Goal: Task Accomplishment & Management: Manage account settings

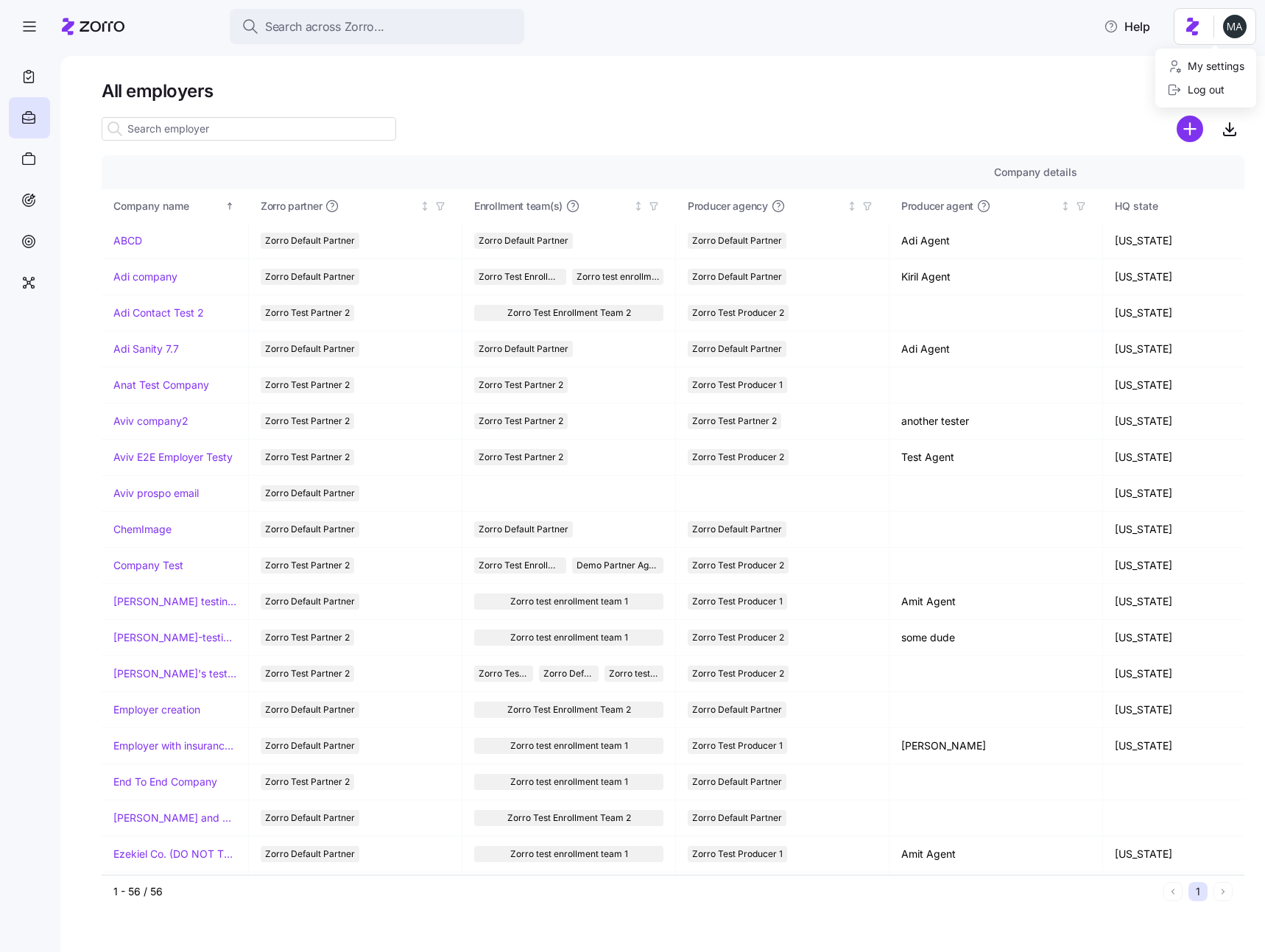
click at [1230, 30] on html "Search across Zorro... Help All employers Company details Benefit status Compan…" at bounding box center [632, 471] width 1265 height 943
click at [1198, 88] on div "Log out" at bounding box center [1196, 90] width 58 height 16
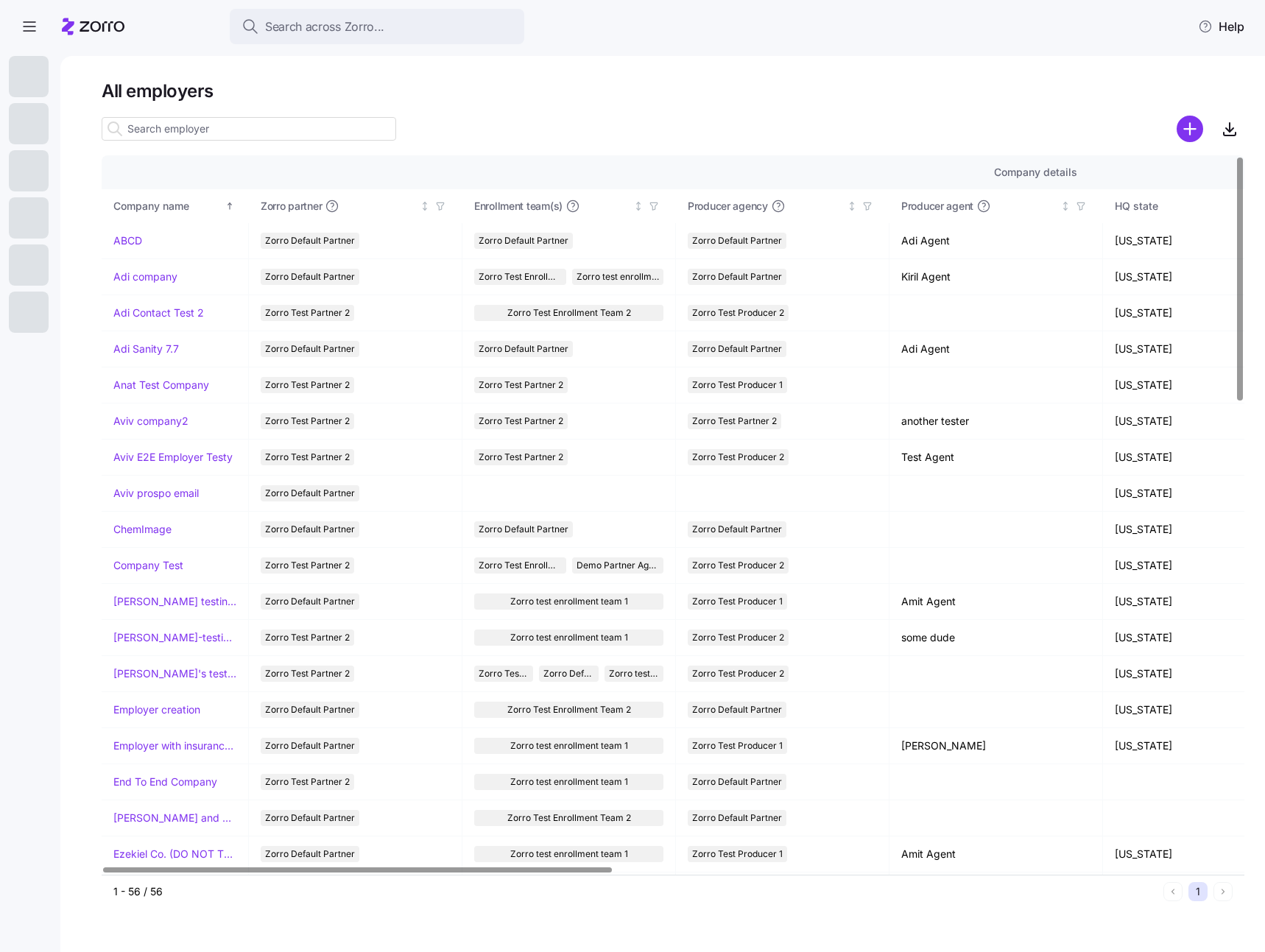
click at [230, 132] on input at bounding box center [249, 129] width 295 height 24
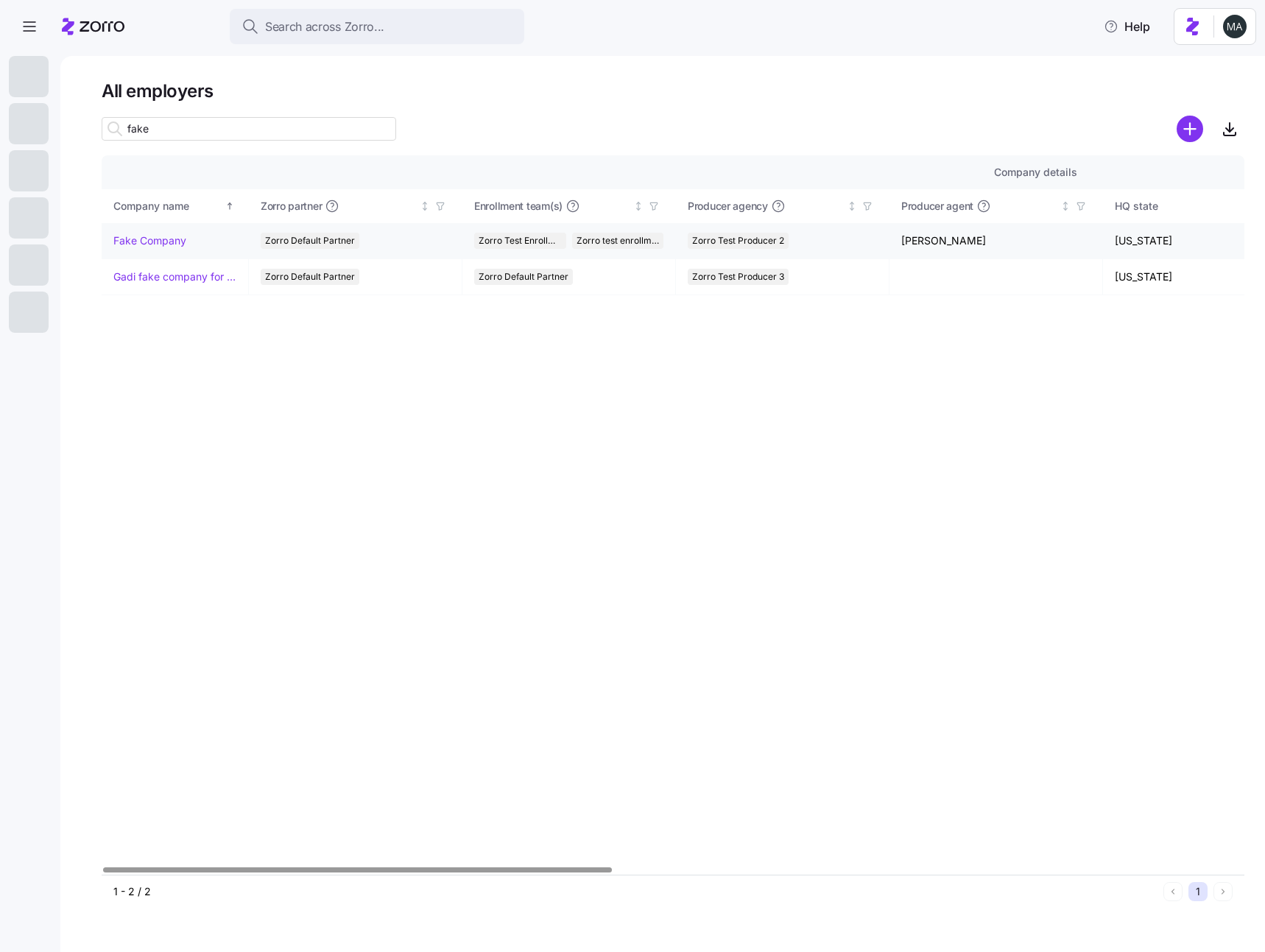
type input "fake"
click at [140, 247] on link "Fake Company" at bounding box center [150, 241] width 73 height 15
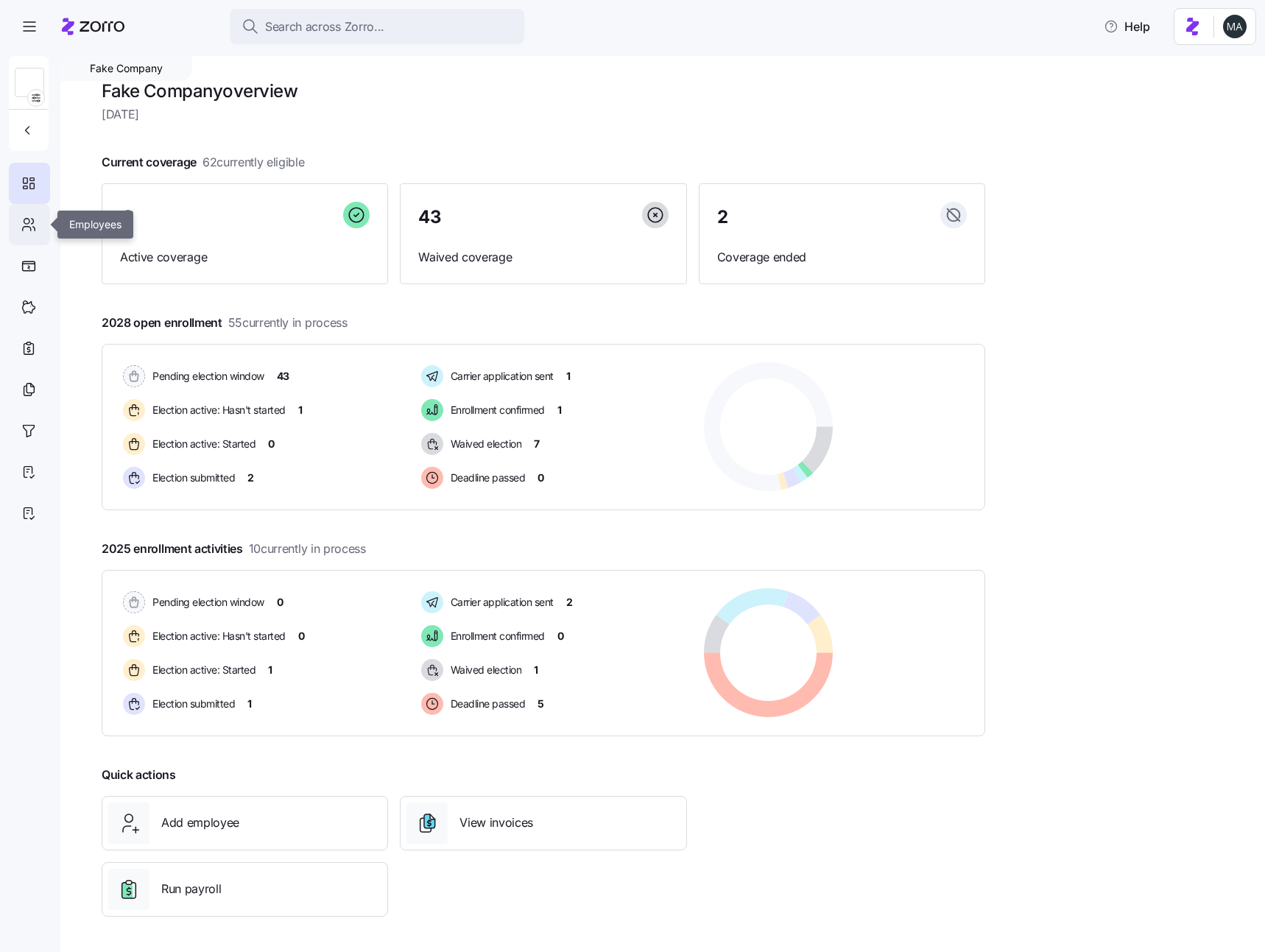
click at [26, 227] on icon at bounding box center [29, 225] width 16 height 18
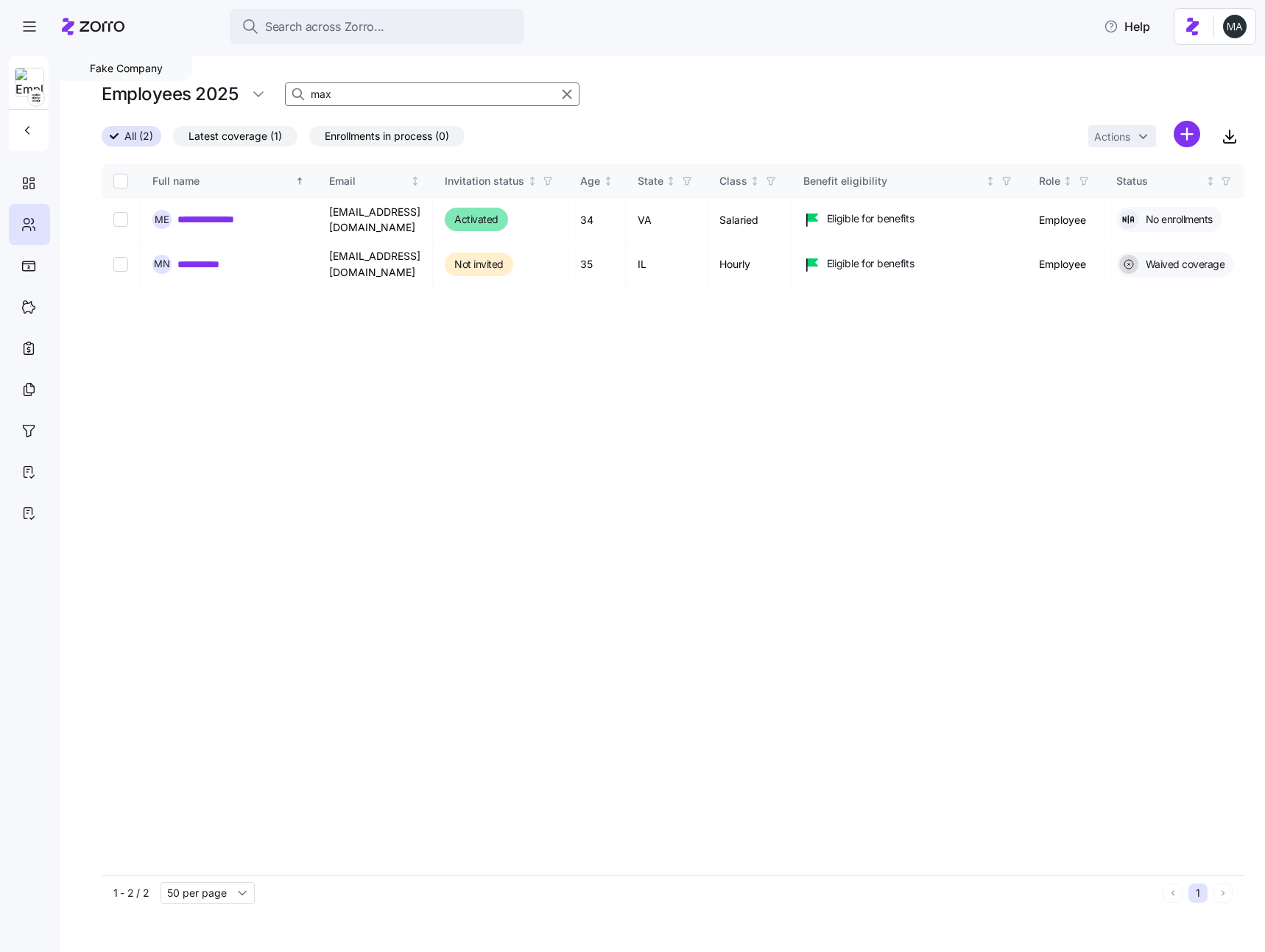
click at [364, 93] on input "max" at bounding box center [432, 95] width 295 height 24
click at [406, 222] on td "maxim.n+employee@myzorro.co" at bounding box center [375, 220] width 116 height 44
click at [114, 216] on input "Select record 1" at bounding box center [121, 219] width 15 height 15
checkbox input "true"
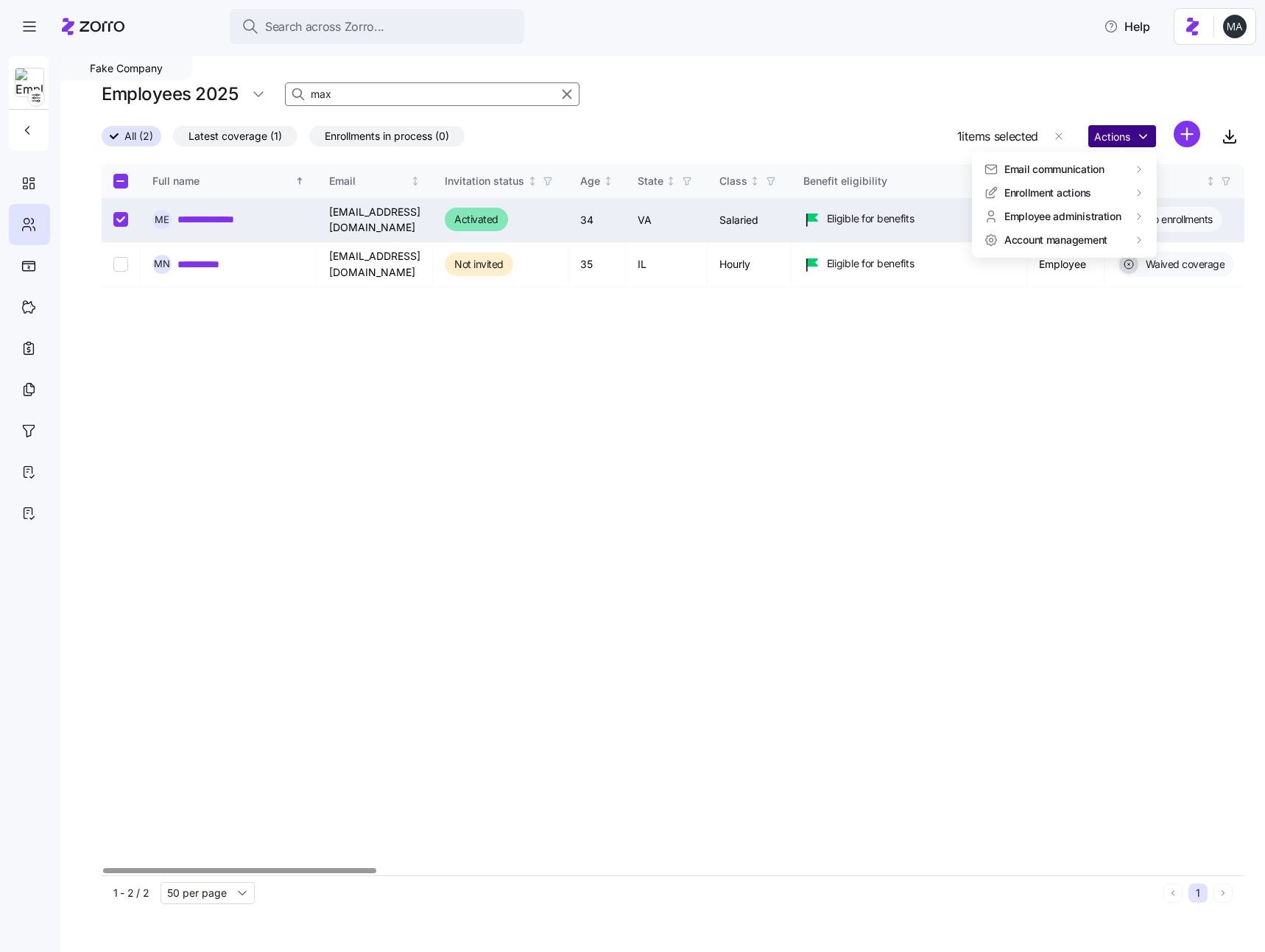
click at [1144, 139] on html "**********" at bounding box center [632, 471] width 1265 height 943
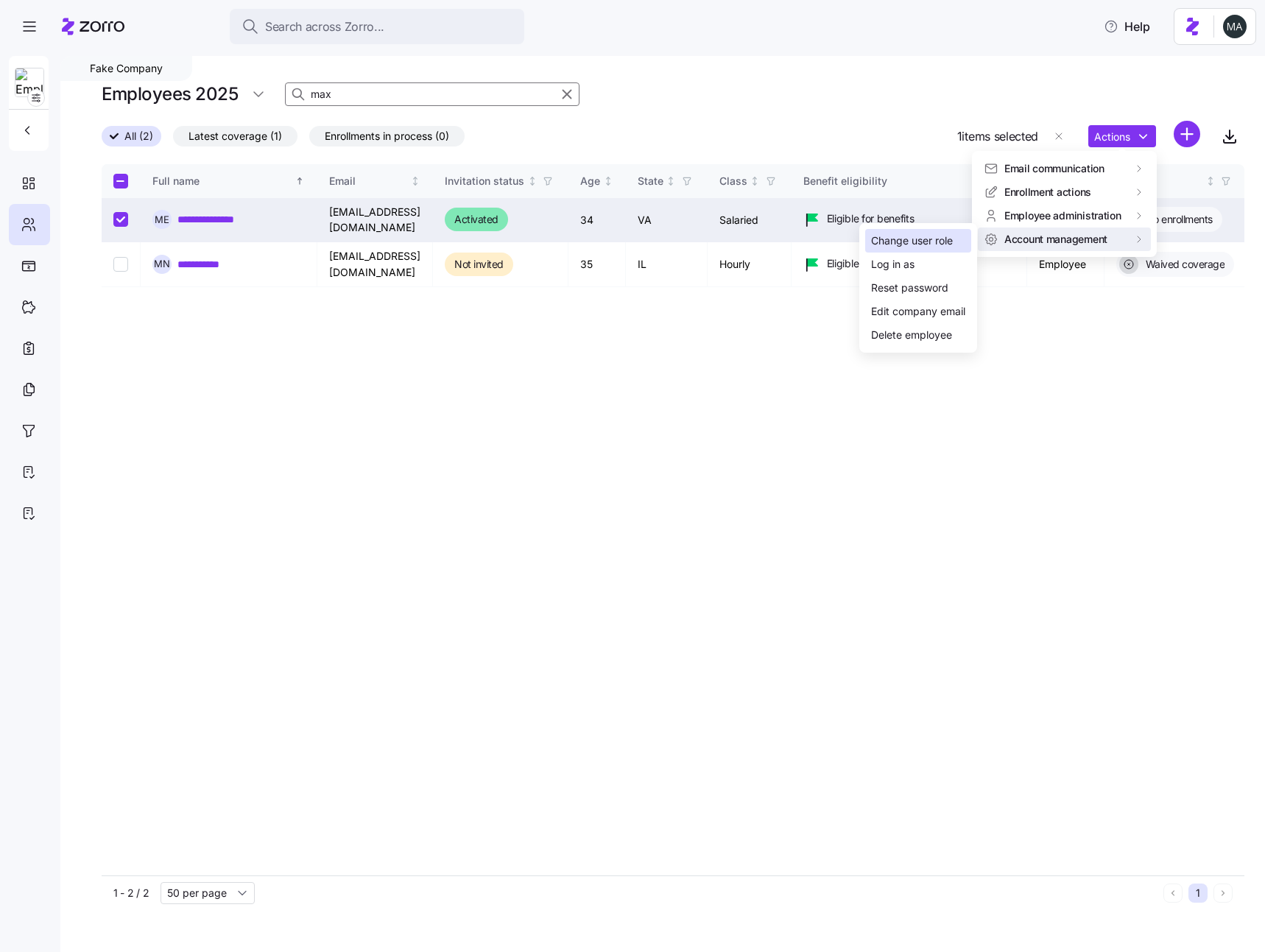
click at [939, 246] on div "Change user role" at bounding box center [912, 241] width 82 height 16
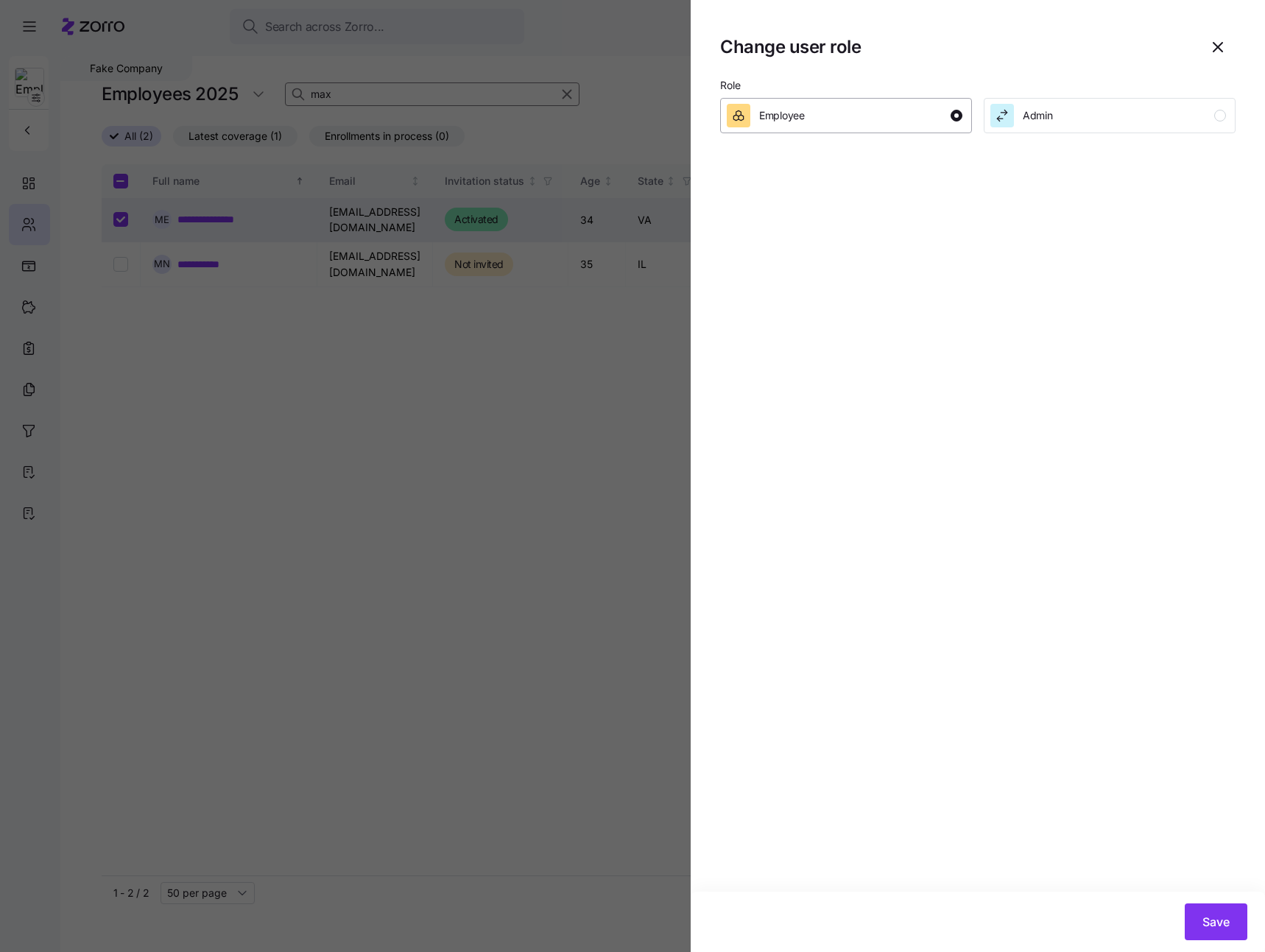
click at [874, 126] on div "Employee" at bounding box center [844, 116] width 236 height 24
click at [1158, 106] on div "Admin" at bounding box center [1108, 116] width 236 height 24
click at [1207, 921] on span "Save" at bounding box center [1216, 922] width 27 height 18
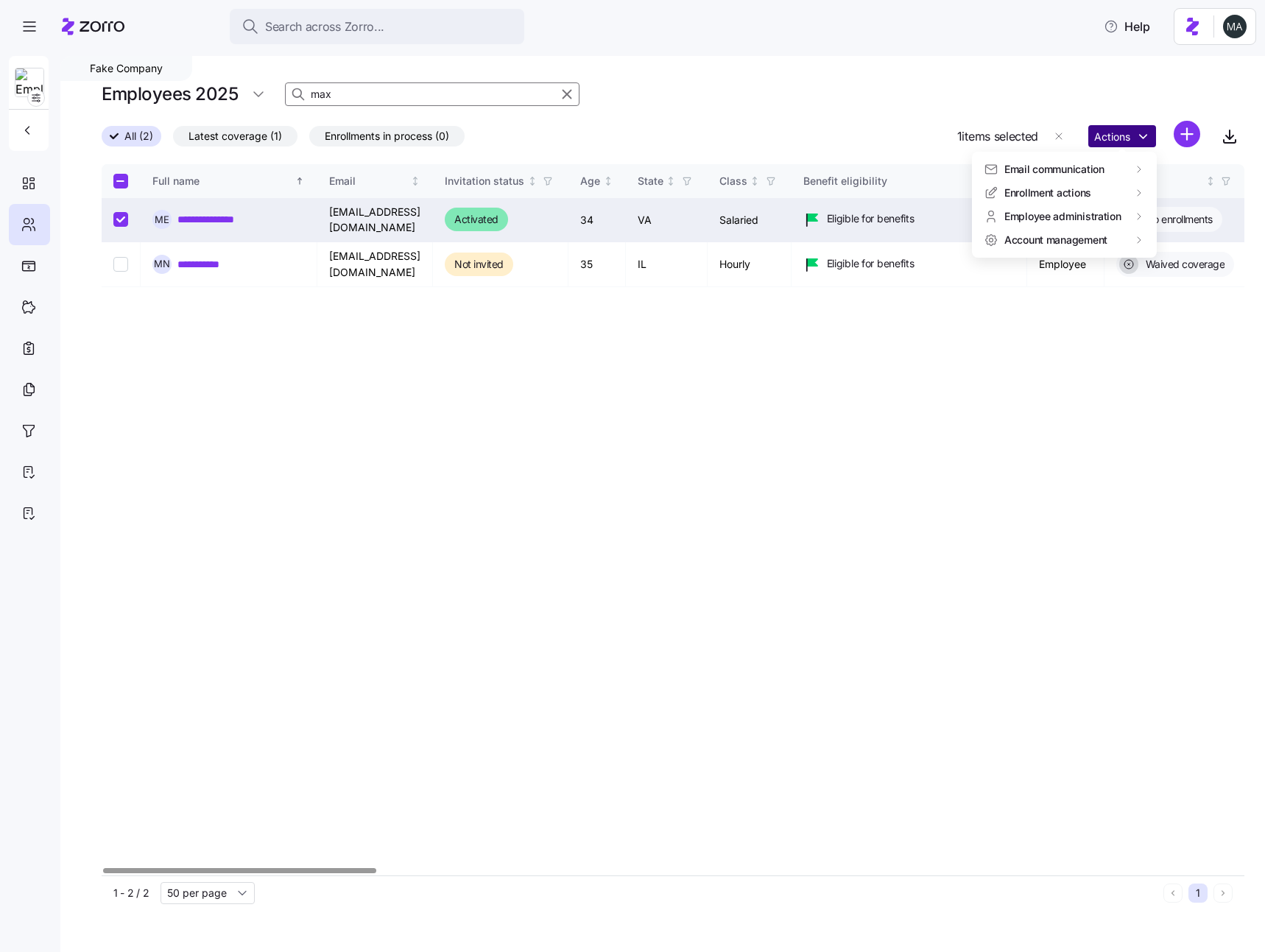
click at [1145, 139] on html "**********" at bounding box center [632, 471] width 1265 height 943
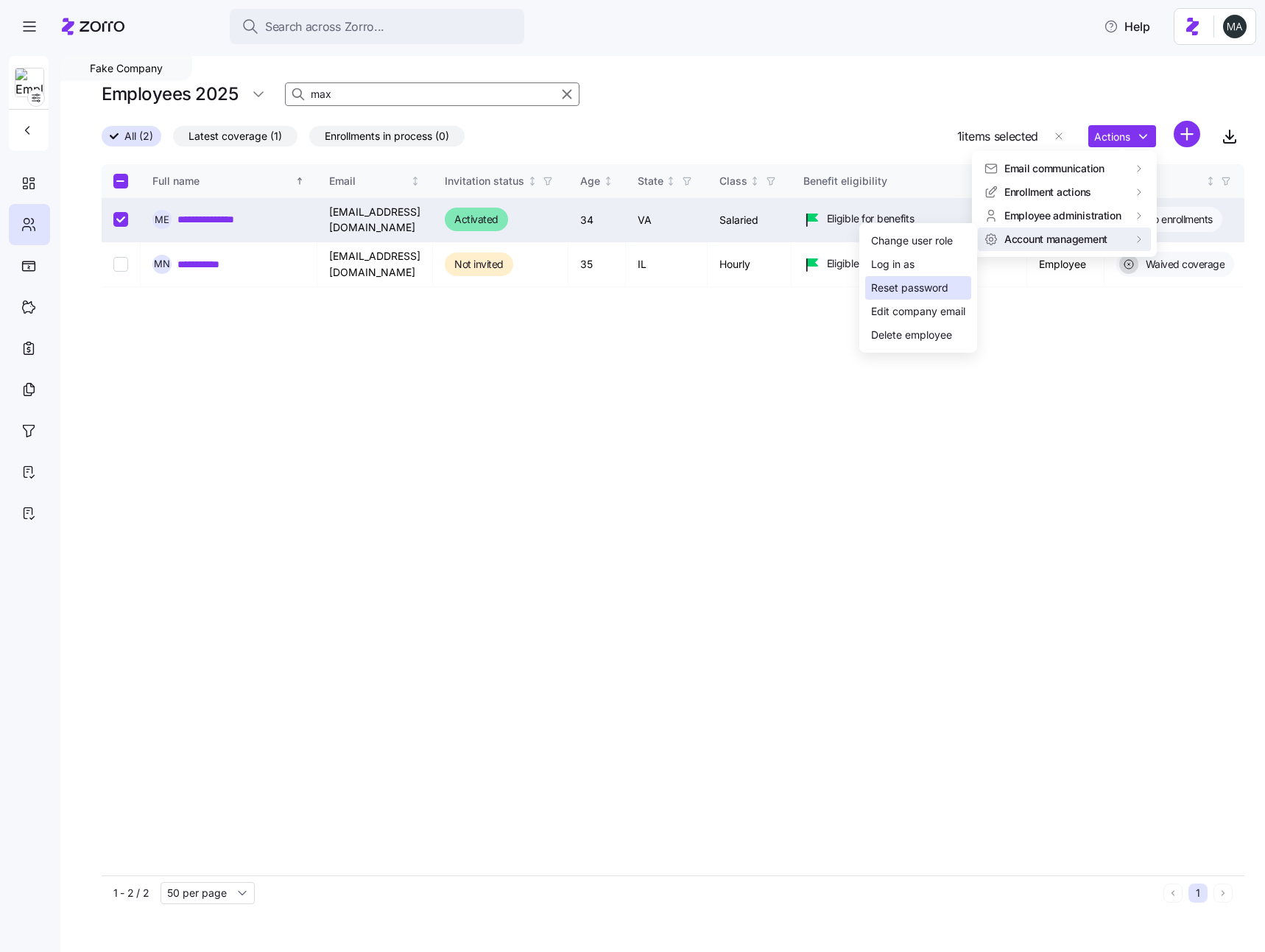
click at [933, 287] on div "Reset password" at bounding box center [910, 288] width 78 height 16
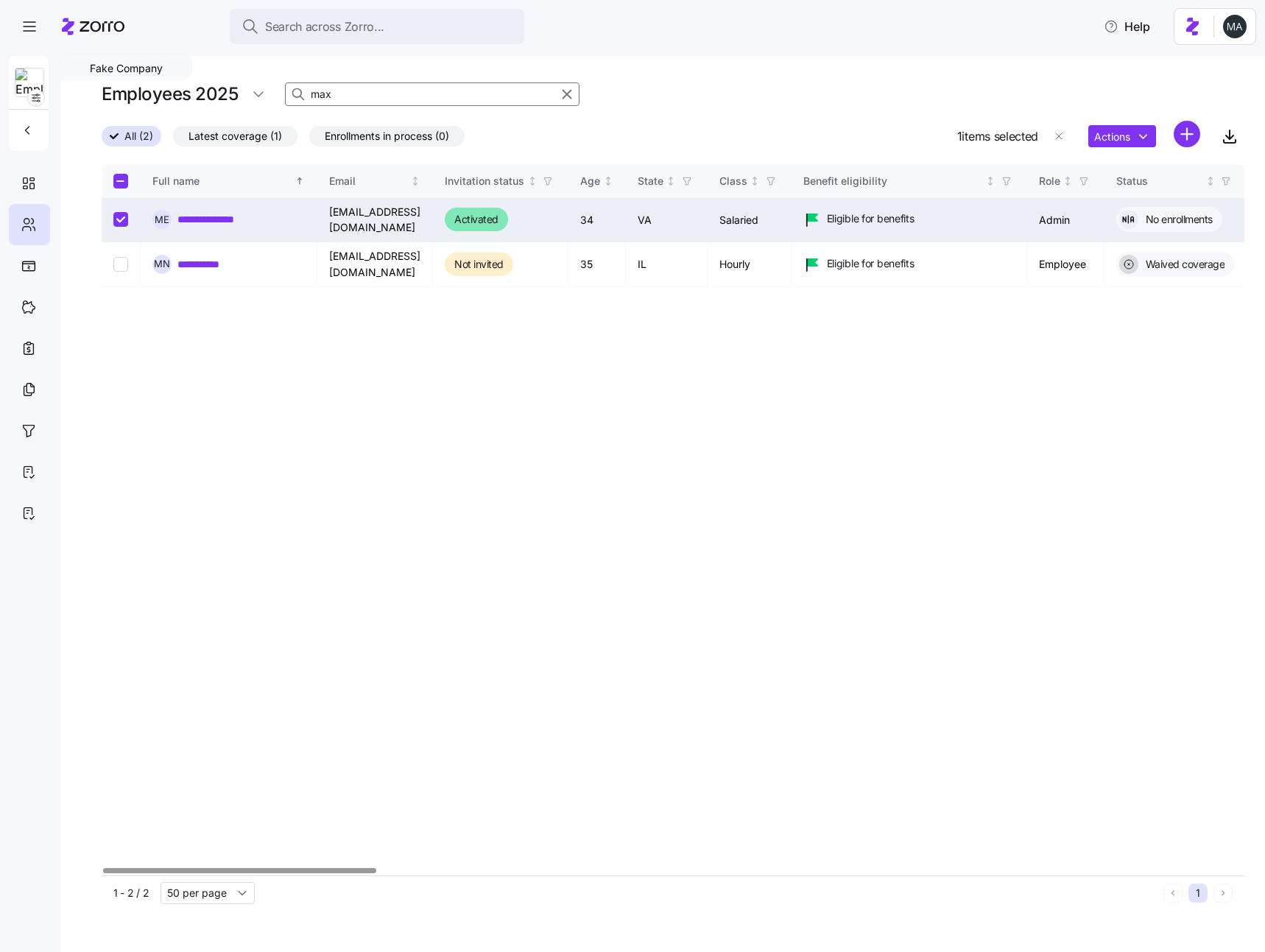
click at [1213, 21] on html "**********" at bounding box center [632, 471] width 1265 height 943
click at [1227, 84] on div "Log out" at bounding box center [1206, 90] width 89 height 24
